Goal: Find specific page/section: Find specific page/section

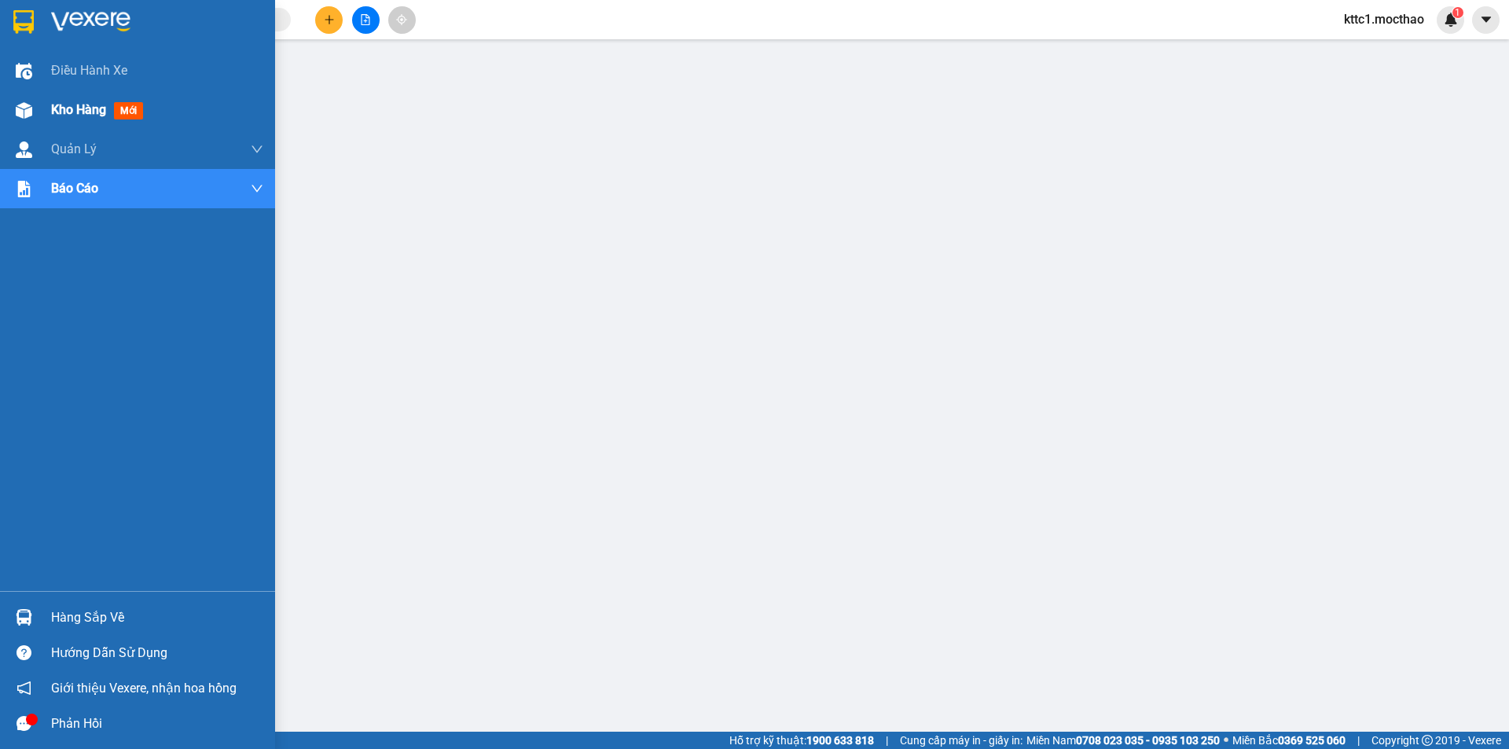
click at [72, 116] on span "Kho hàng" at bounding box center [78, 109] width 55 height 15
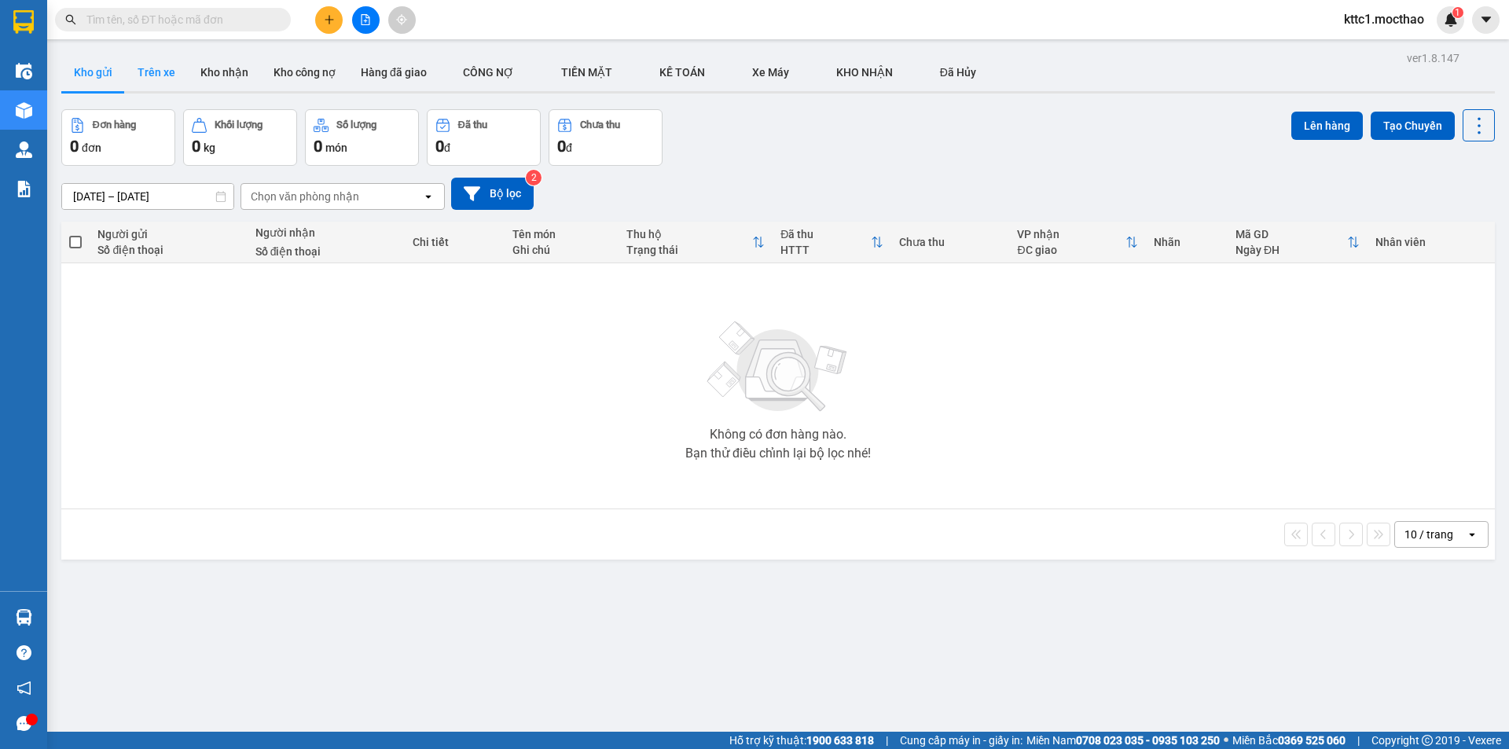
click at [151, 69] on button "Trên xe" at bounding box center [156, 72] width 63 height 38
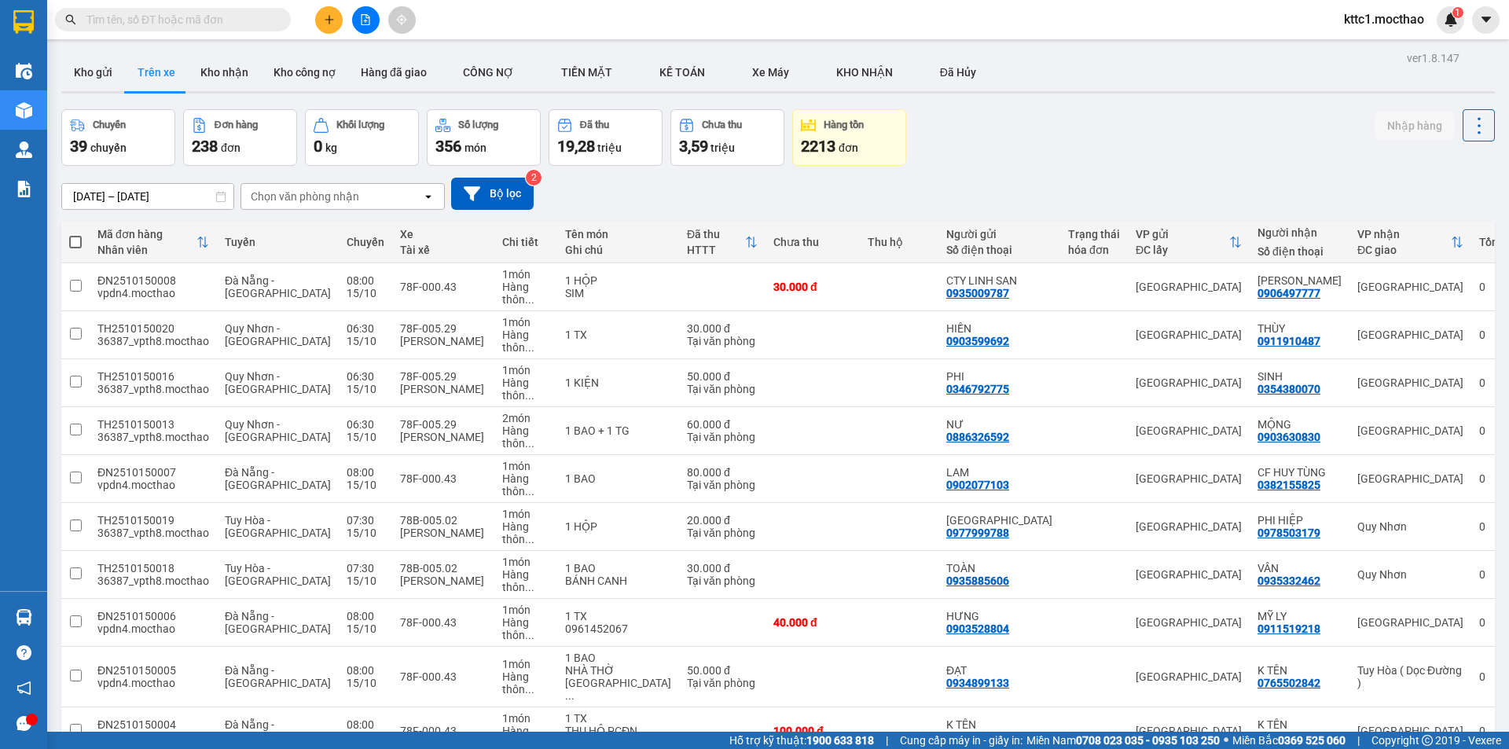
click at [1412, 626] on span "100 / trang" at bounding box center [1423, 633] width 57 height 16
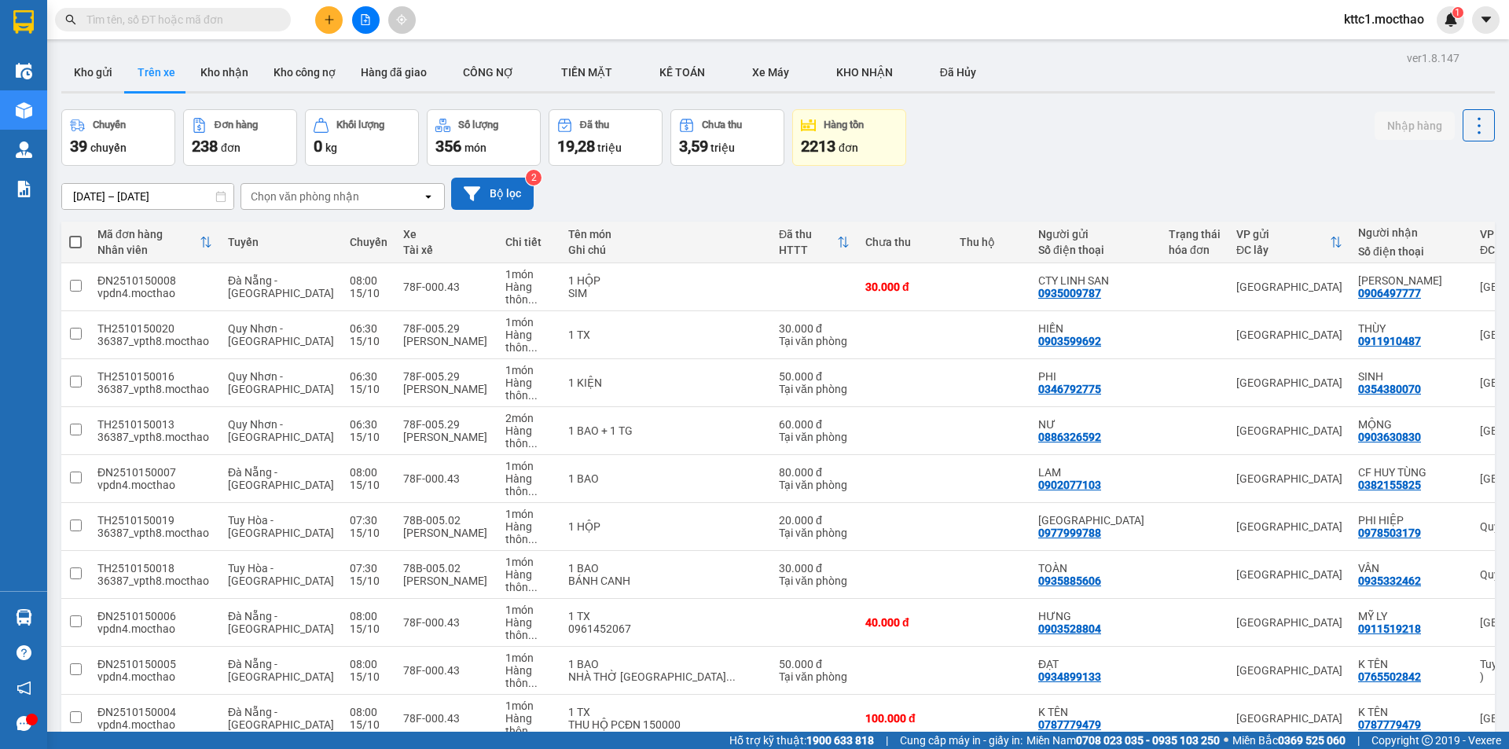
click at [514, 189] on button "Bộ lọc" at bounding box center [492, 194] width 83 height 32
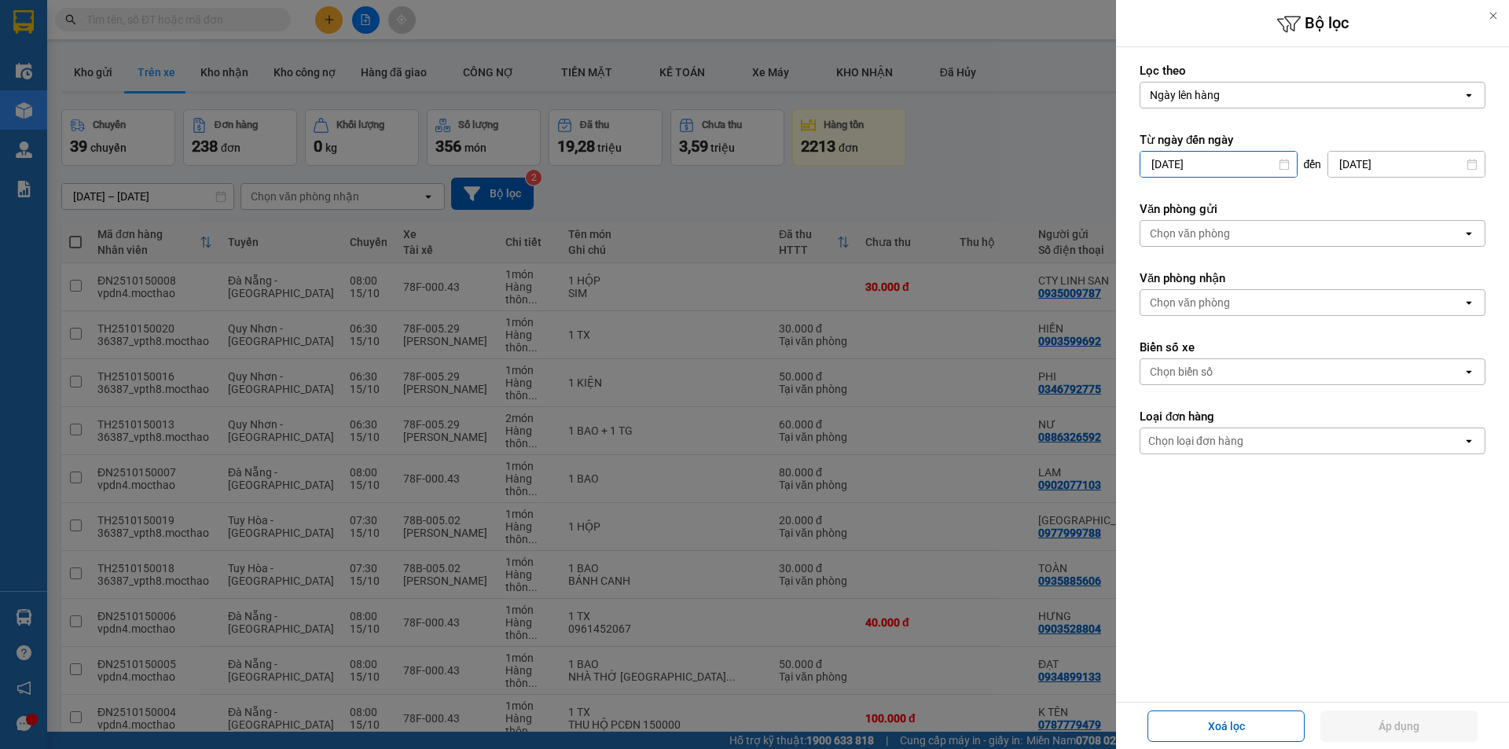
click at [1226, 160] on input "[DATE]" at bounding box center [1218, 164] width 156 height 25
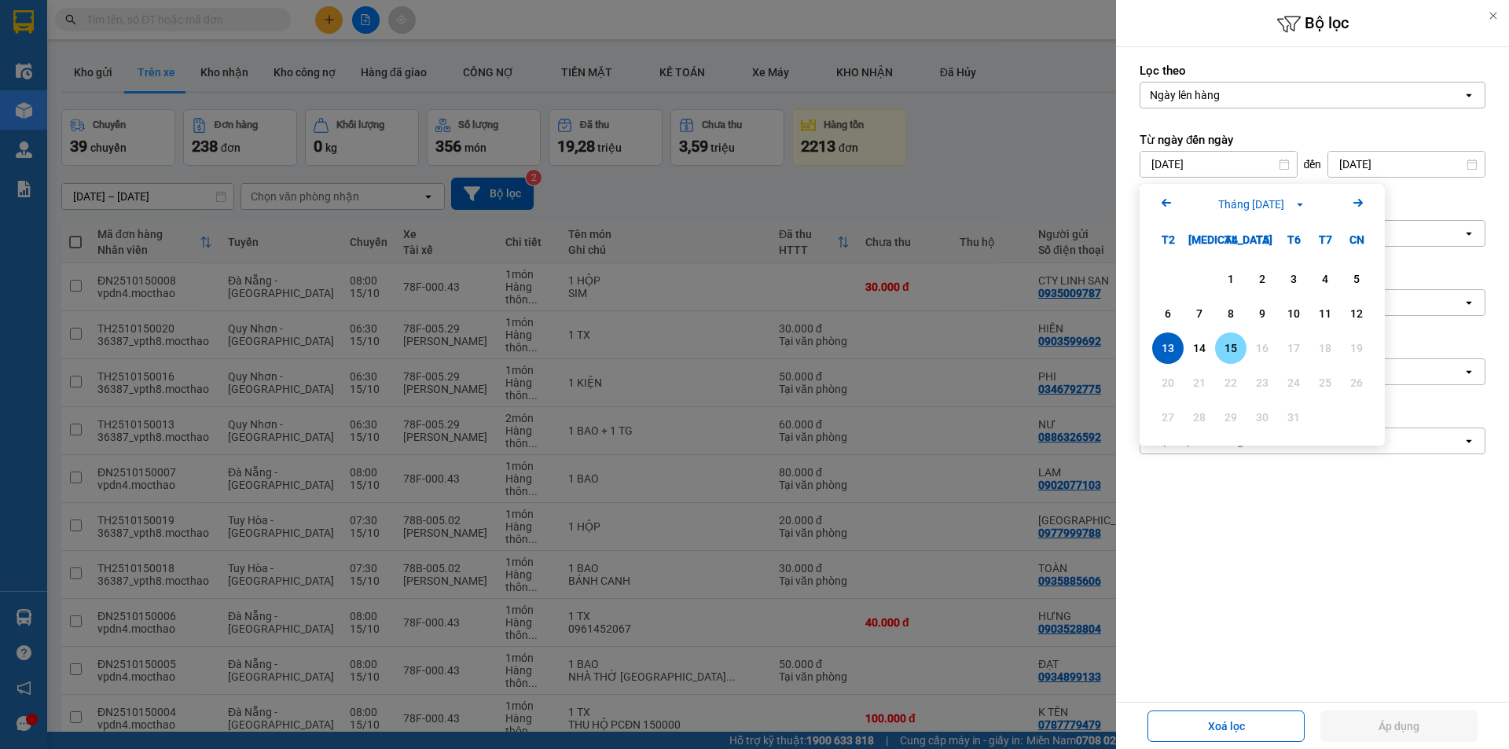
click at [1232, 350] on div "15" at bounding box center [1231, 348] width 22 height 19
type input "[DATE]"
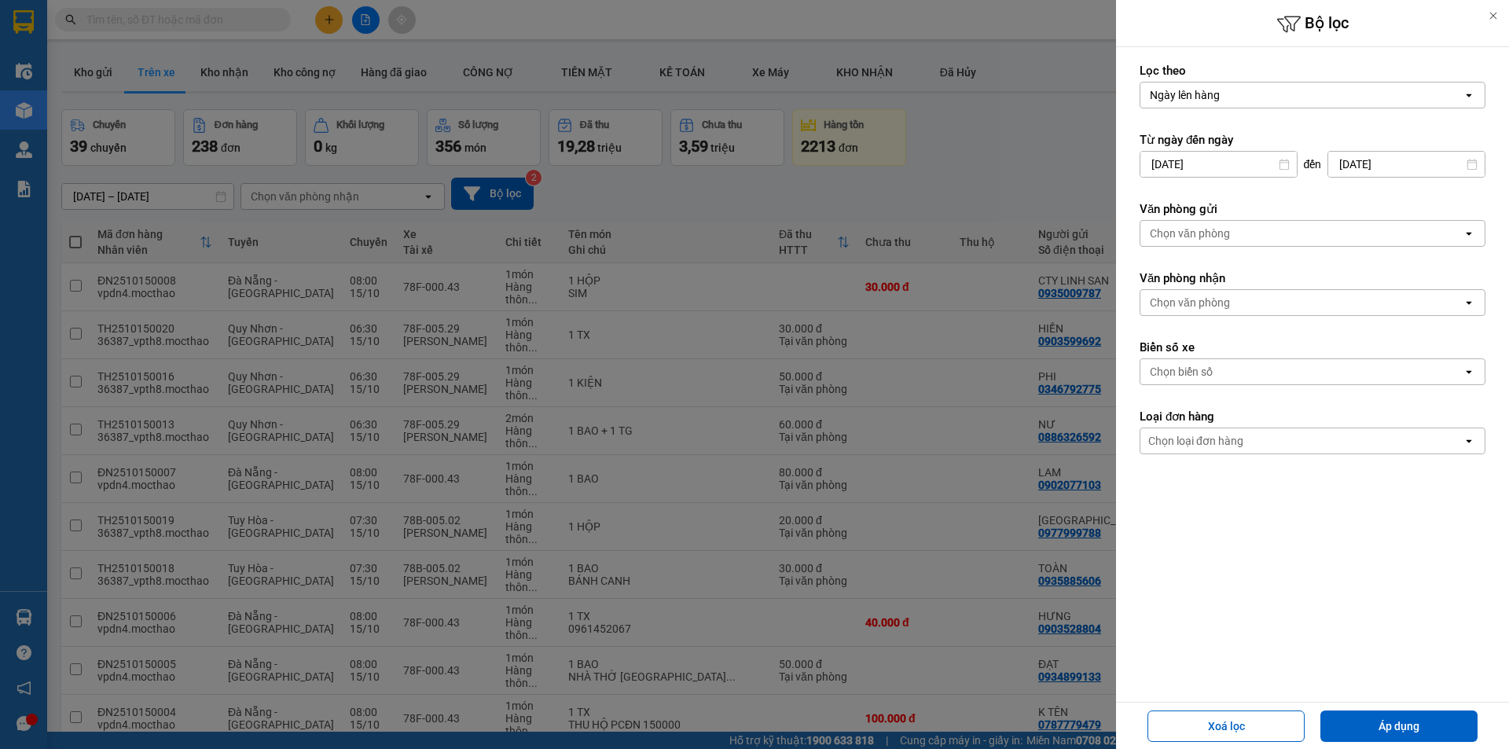
click at [1242, 226] on div "Chọn văn phòng" at bounding box center [1301, 233] width 322 height 25
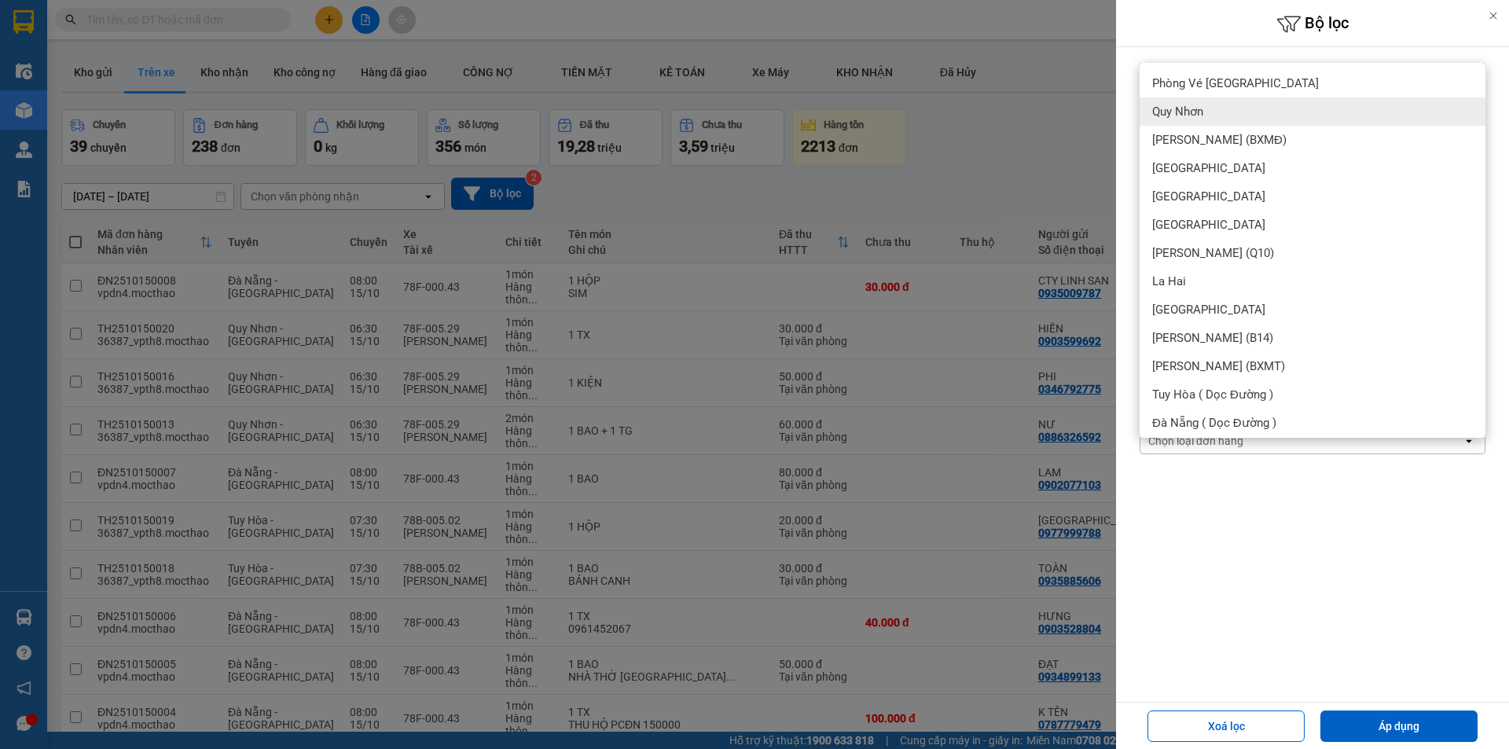
click at [1196, 116] on span "Quy Nhơn" at bounding box center [1177, 112] width 51 height 16
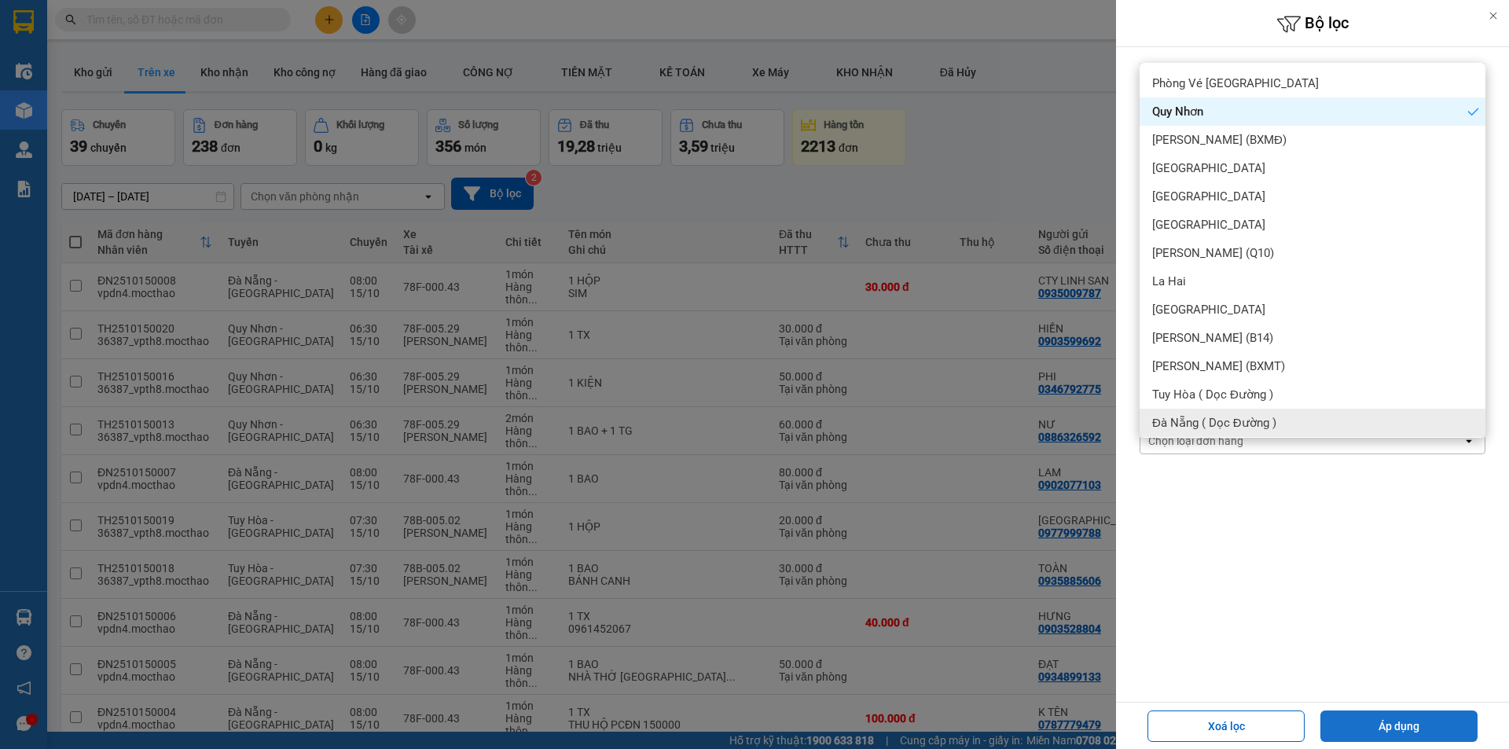
click at [1379, 722] on button "Áp dụng" at bounding box center [1398, 726] width 157 height 31
type input "[DATE] – [DATE]"
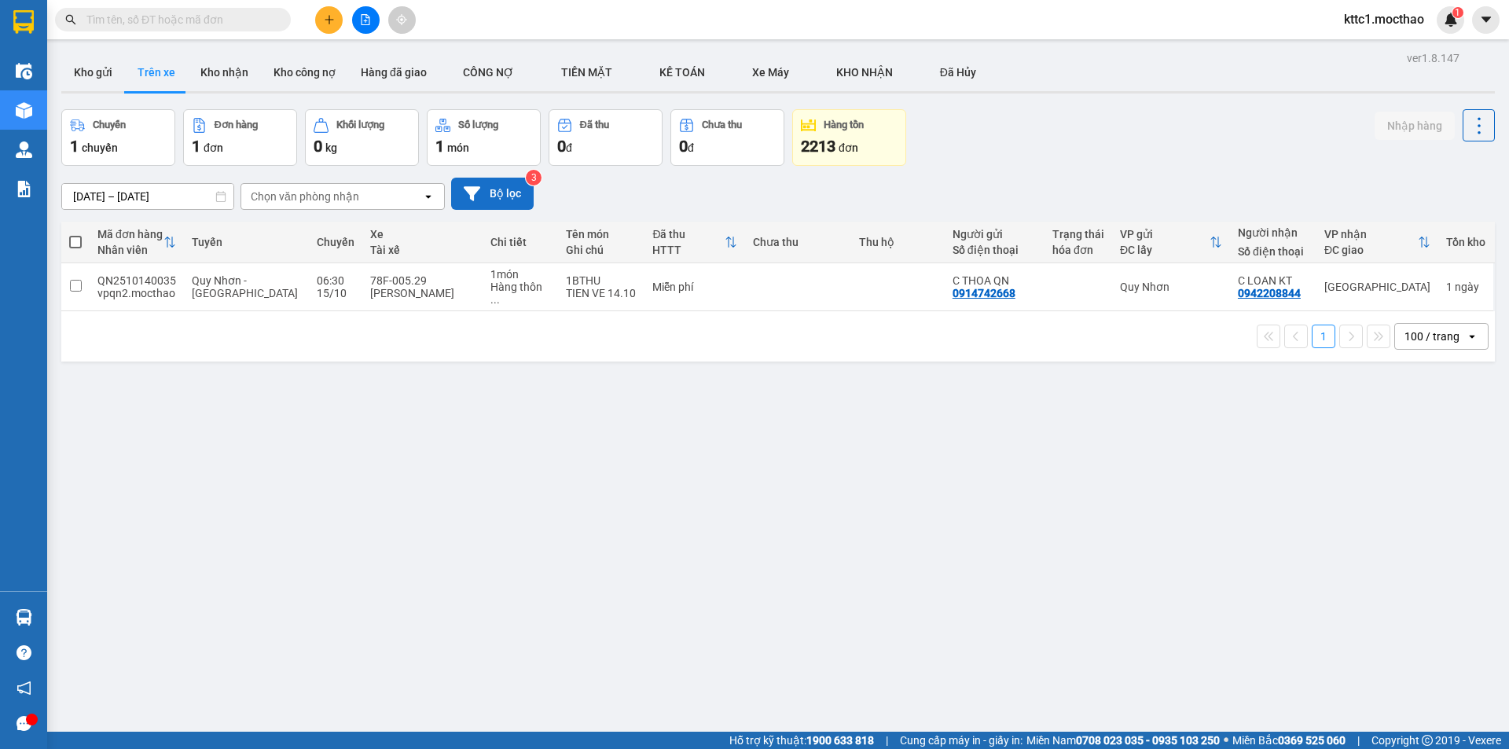
click at [515, 198] on button "Bộ lọc" at bounding box center [492, 194] width 83 height 32
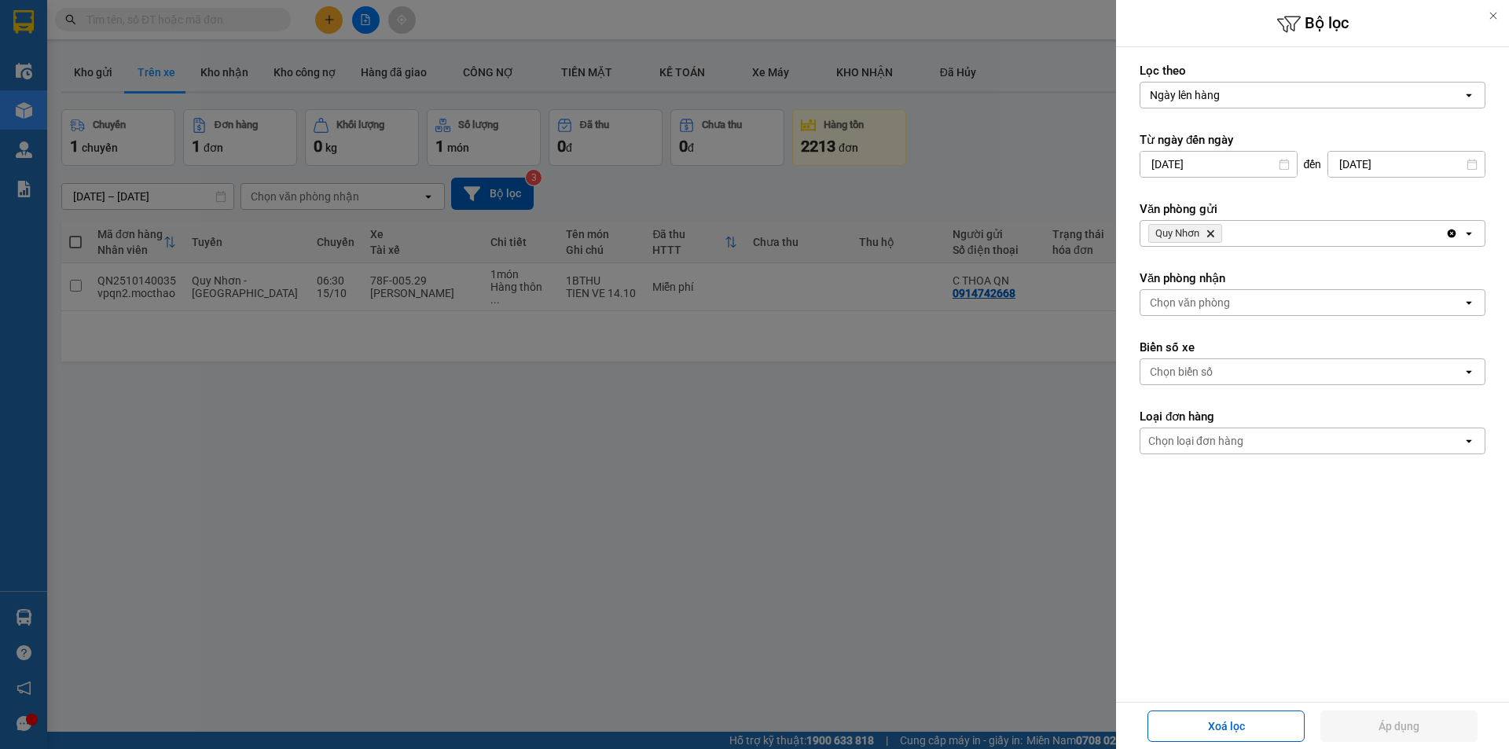
click at [1212, 233] on icon "Quy Nhơn, close by backspace" at bounding box center [1210, 233] width 7 height 7
click at [1211, 232] on div "Chọn văn phòng" at bounding box center [1190, 234] width 80 height 16
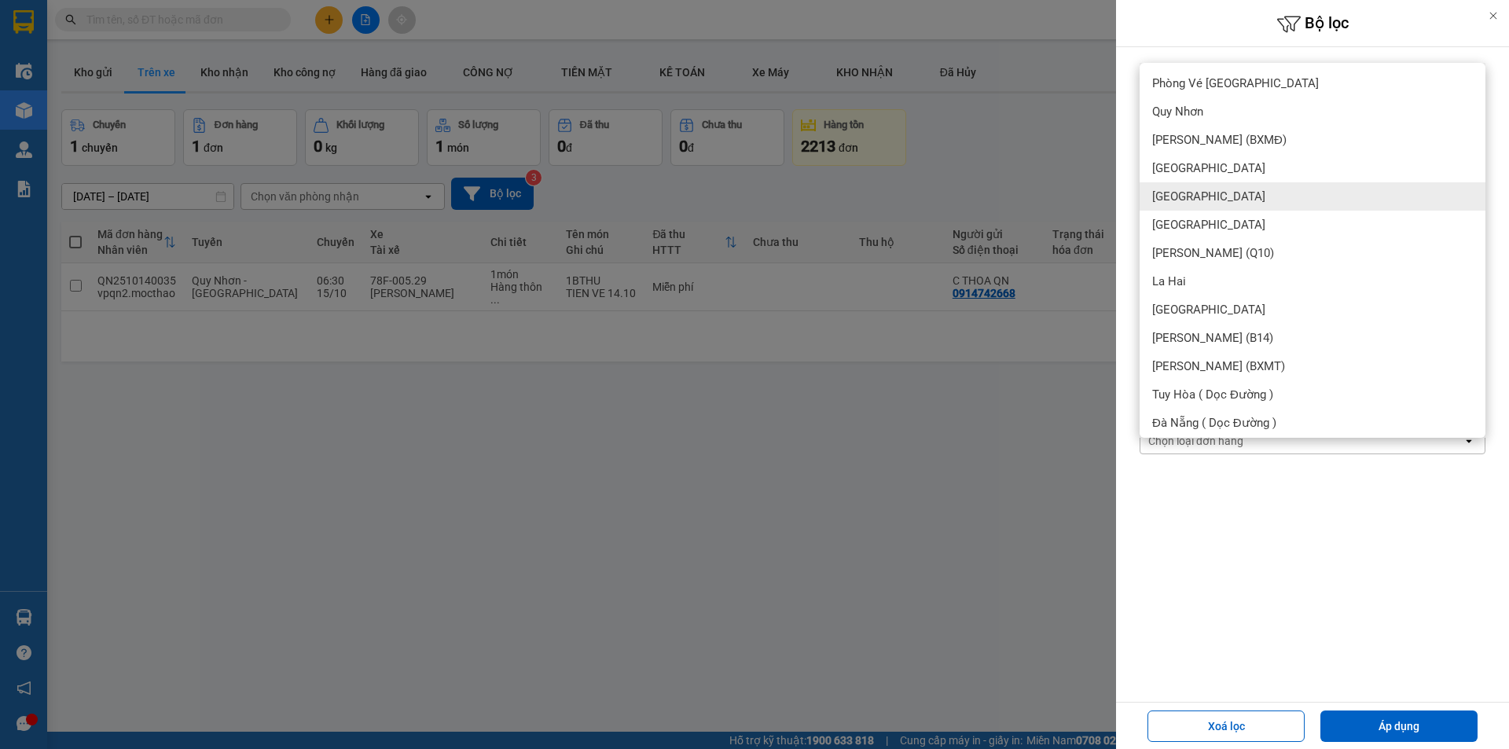
click at [1199, 200] on div "[GEOGRAPHIC_DATA]" at bounding box center [1313, 196] width 346 height 28
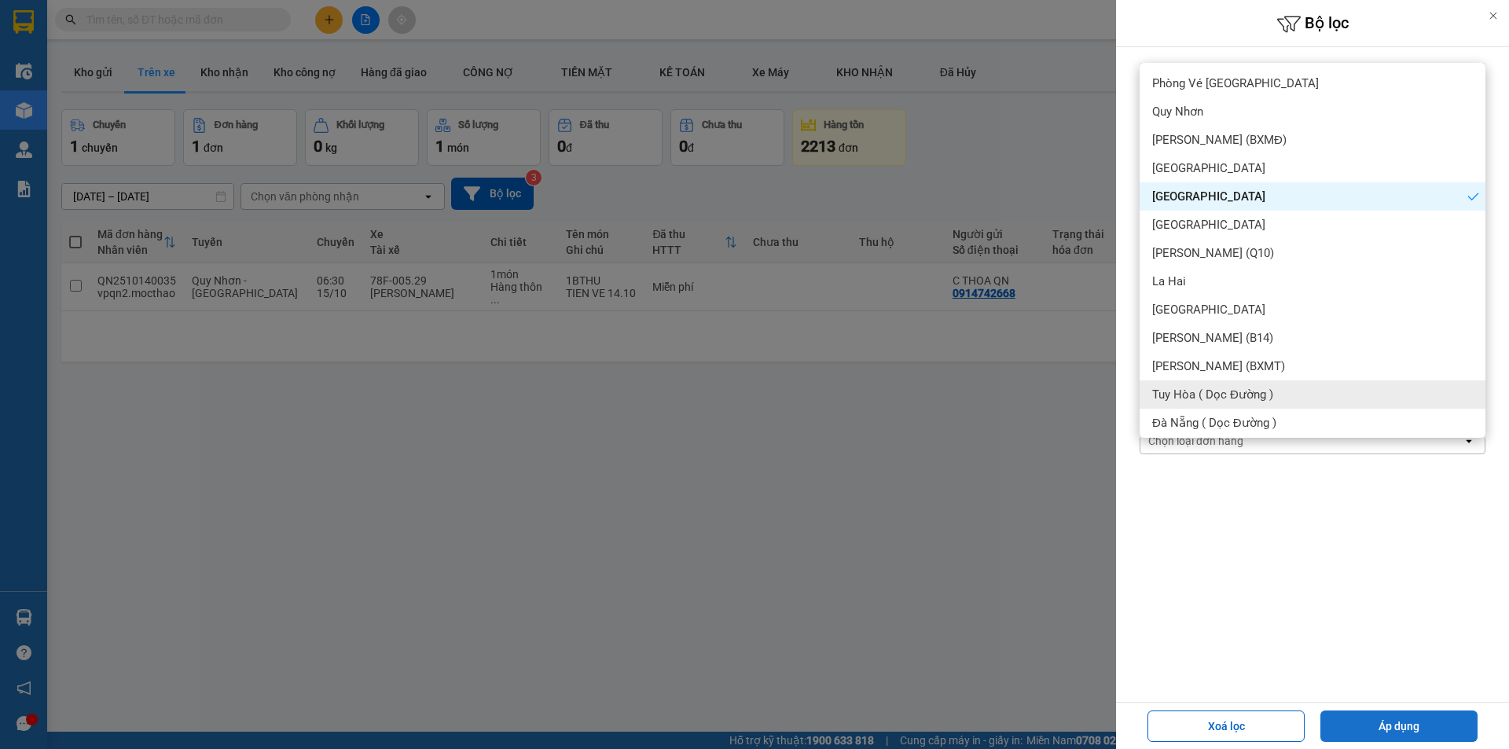
click at [1411, 725] on button "Áp dụng" at bounding box center [1398, 726] width 157 height 31
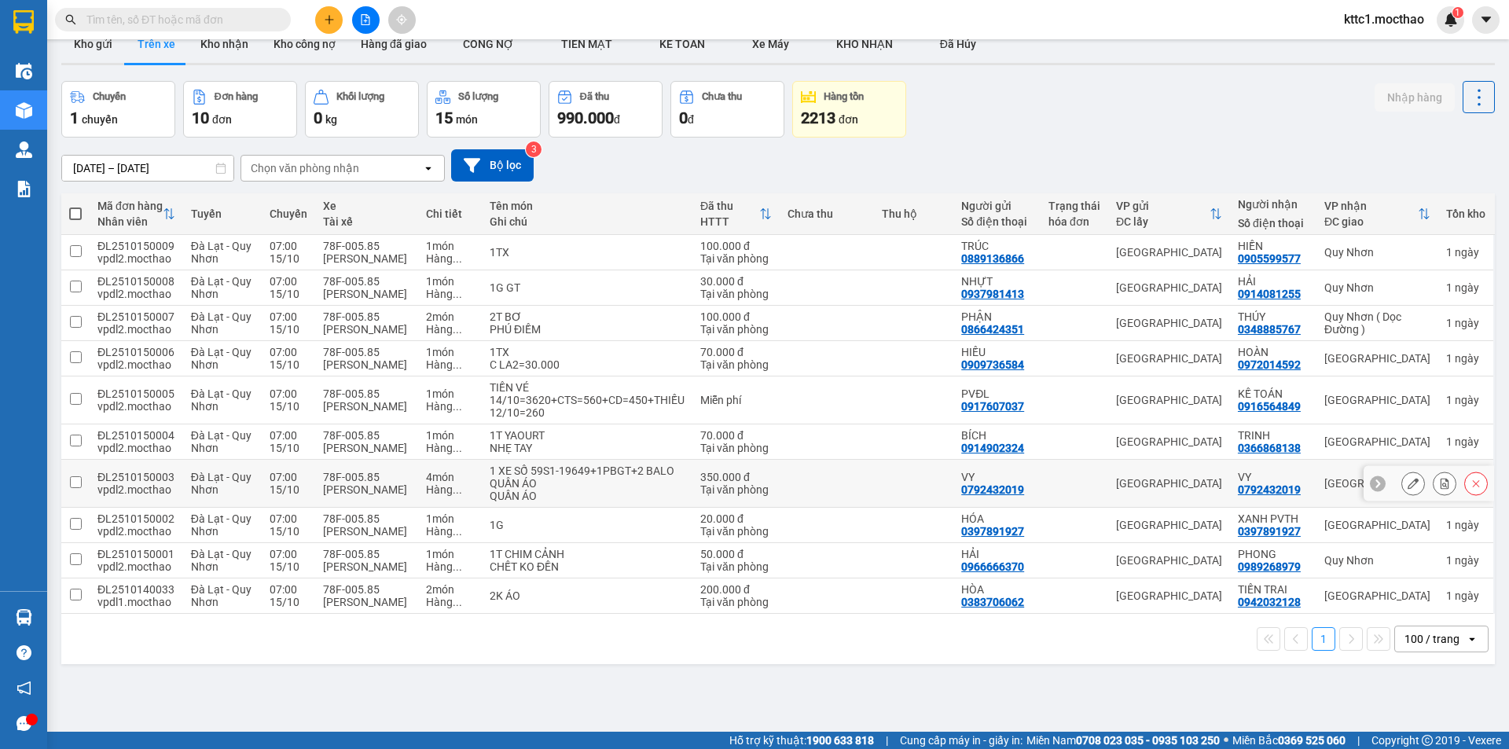
scroll to position [72, 0]
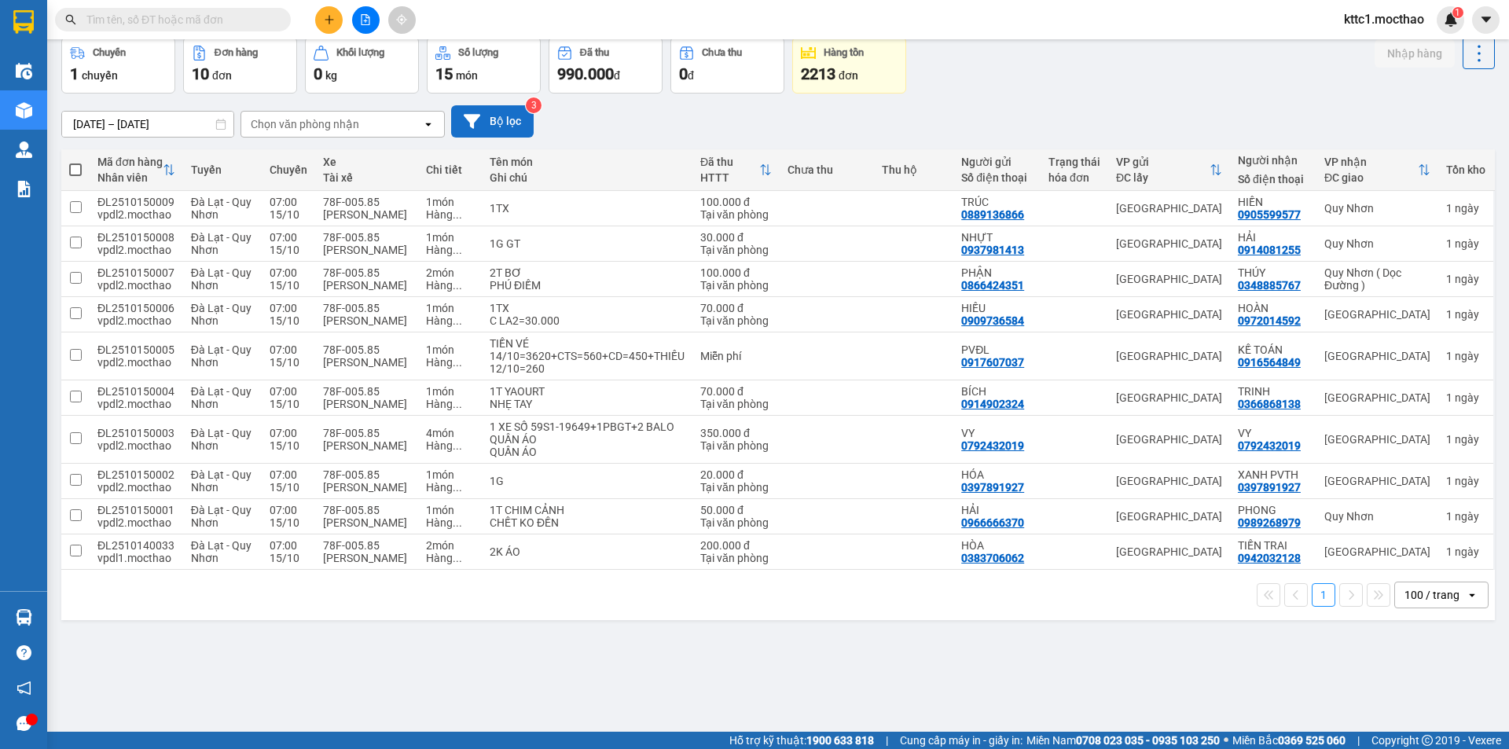
click at [509, 128] on button "Bộ lọc" at bounding box center [492, 121] width 83 height 32
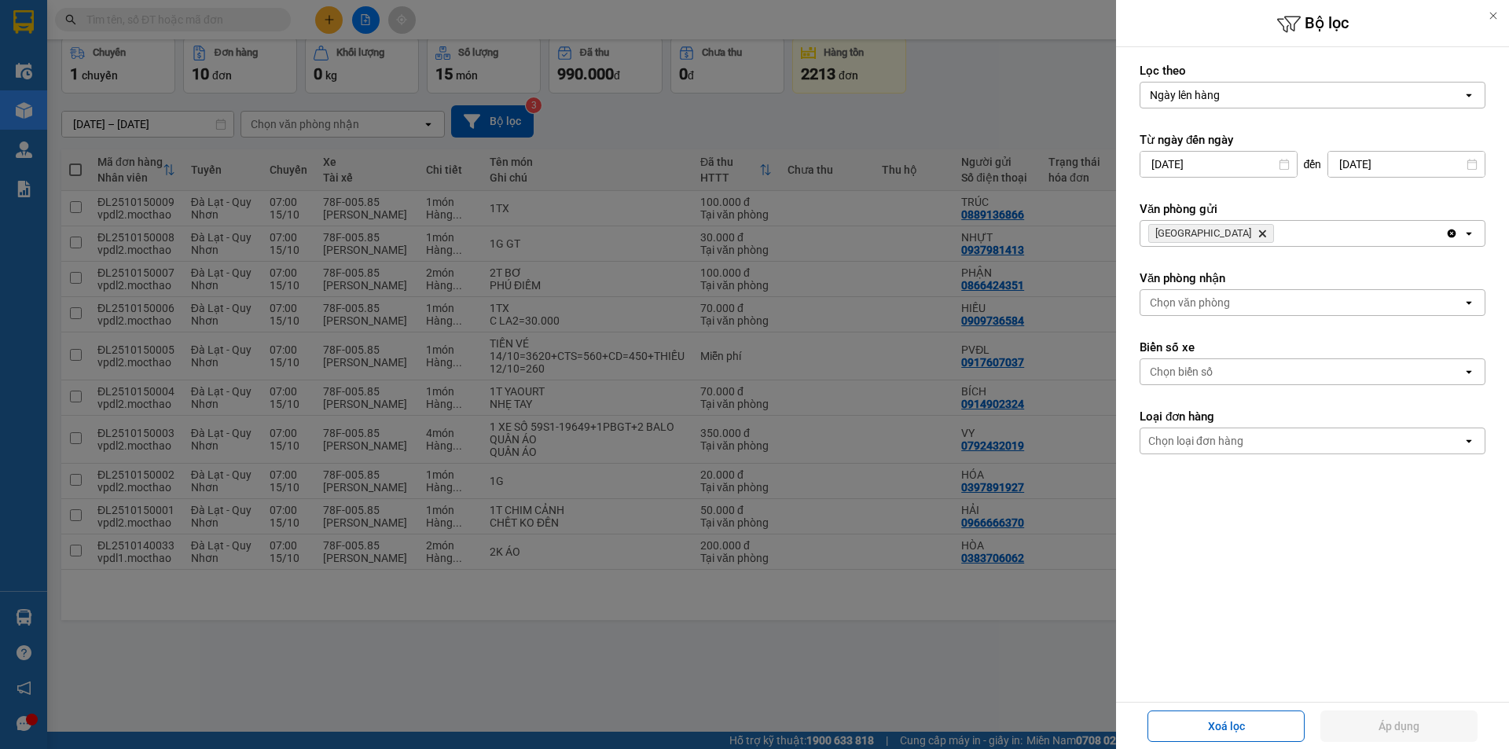
click at [1259, 233] on icon "Đà Lạt, close by backspace" at bounding box center [1262, 233] width 7 height 7
click at [1195, 233] on div "Chọn văn phòng" at bounding box center [1190, 234] width 80 height 16
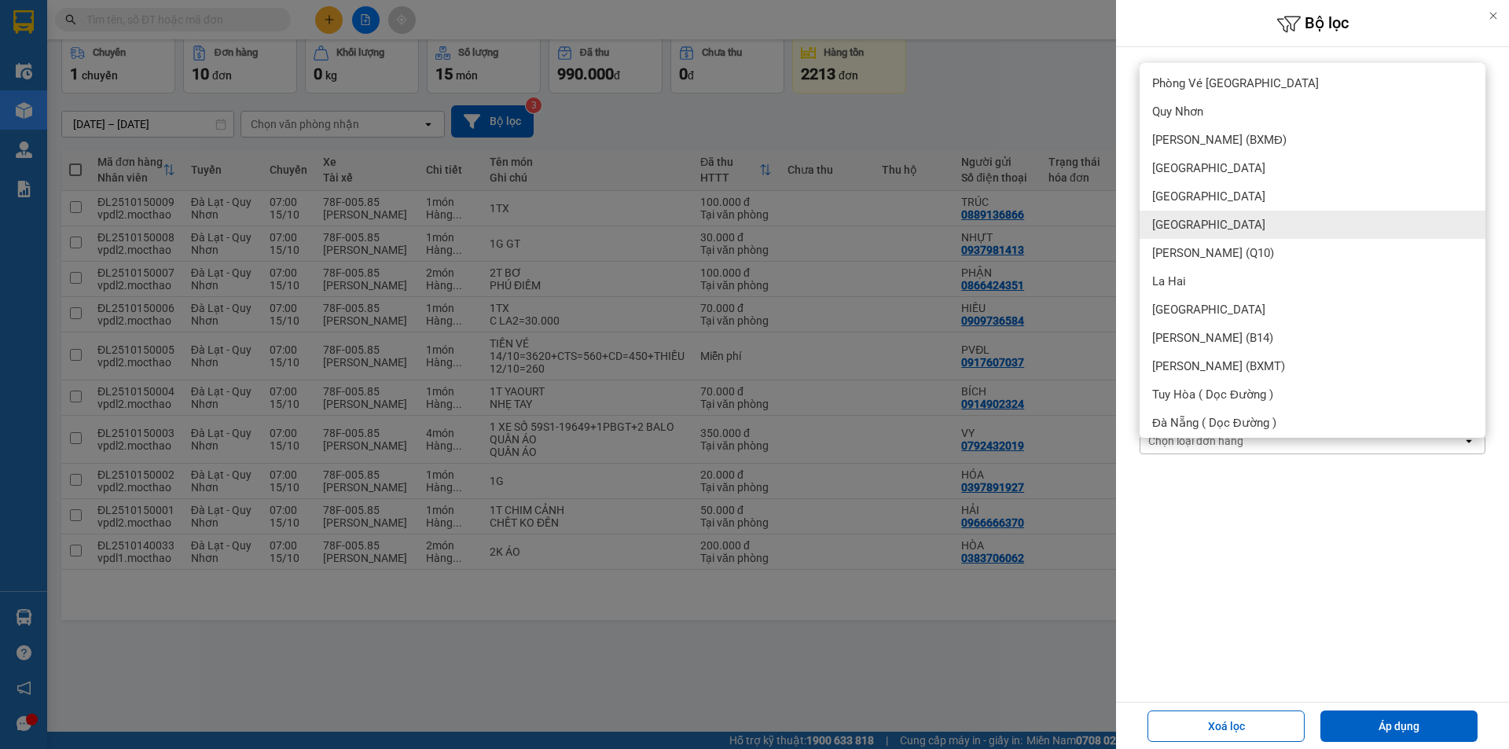
click at [1193, 229] on span "[GEOGRAPHIC_DATA]" at bounding box center [1208, 225] width 113 height 16
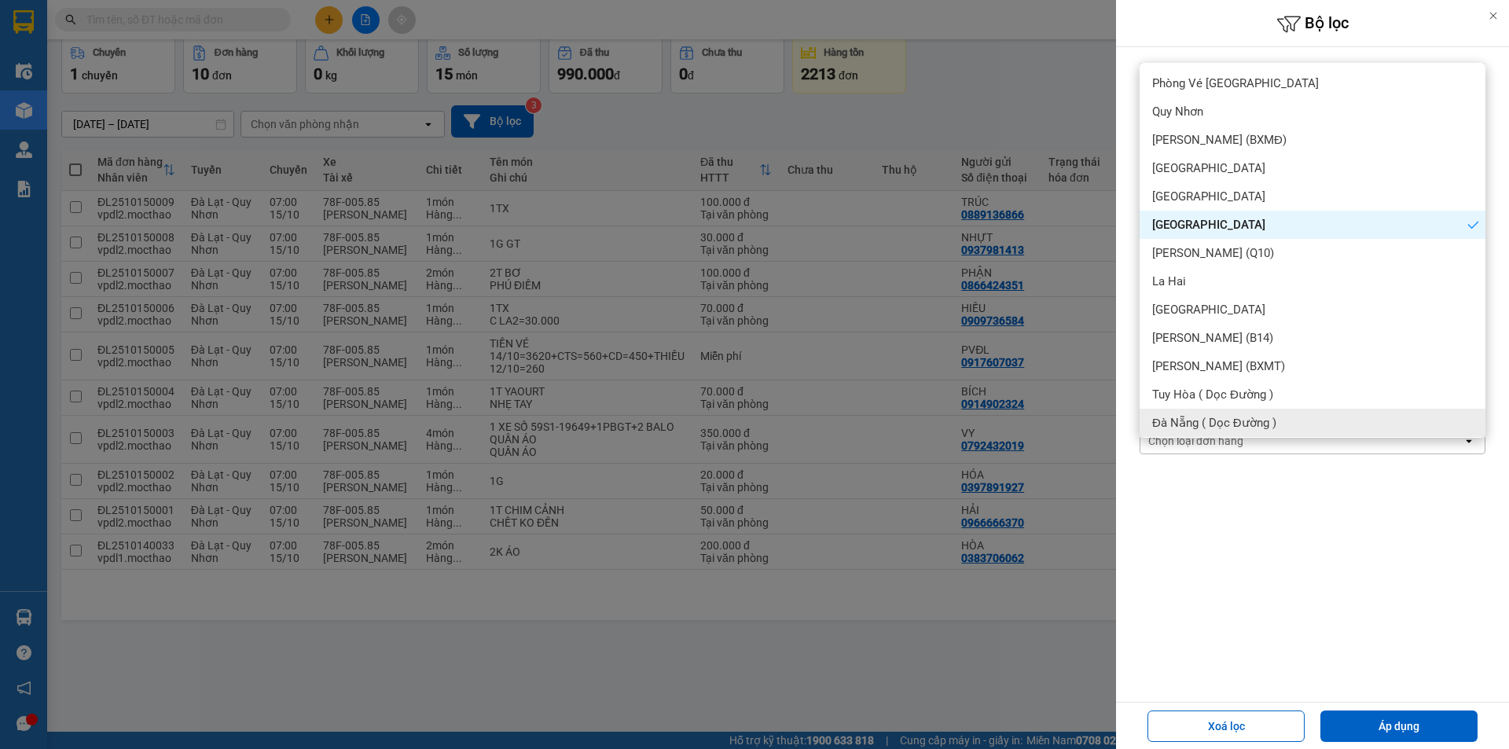
click at [1028, 20] on div at bounding box center [754, 374] width 1509 height 749
